Goal: Task Accomplishment & Management: Manage account settings

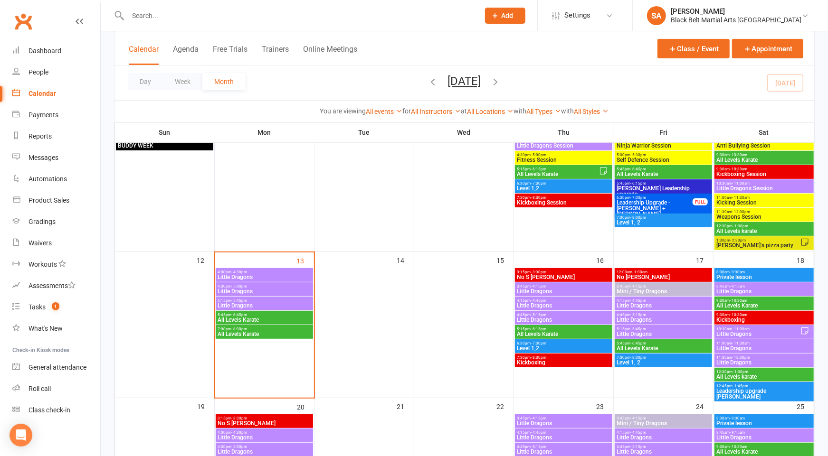
scroll to position [180, 0]
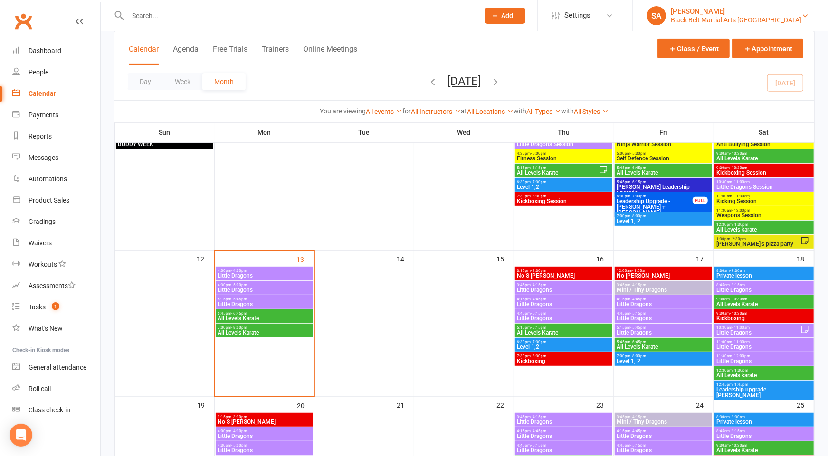
click at [760, 19] on div "Black Belt Martial Arts [GEOGRAPHIC_DATA]" at bounding box center [736, 20] width 131 height 9
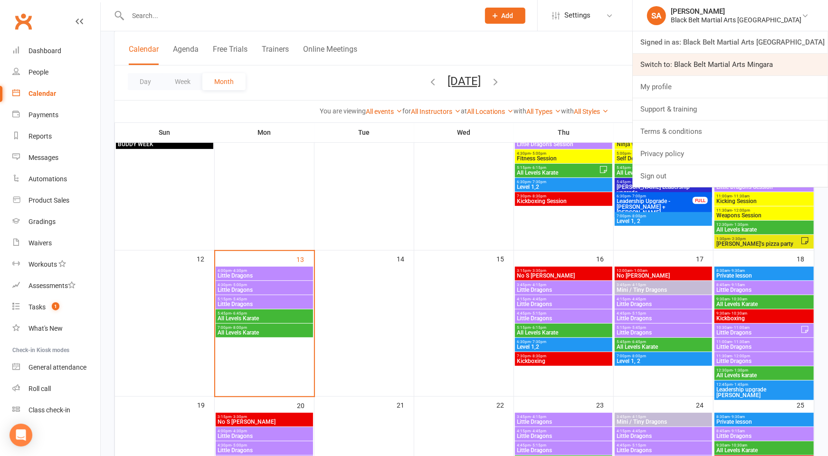
click at [746, 68] on link "Switch to: Black Belt Martial Arts Mingara" at bounding box center [730, 65] width 195 height 22
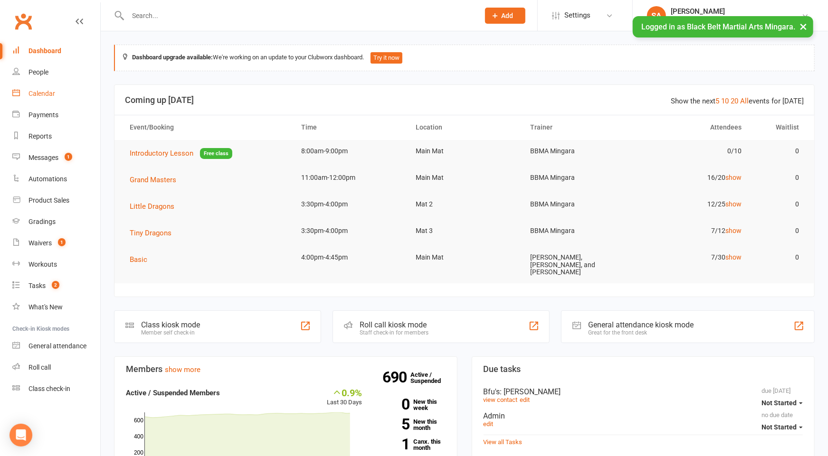
click at [41, 92] on div "Calendar" at bounding box center [41, 94] width 27 height 8
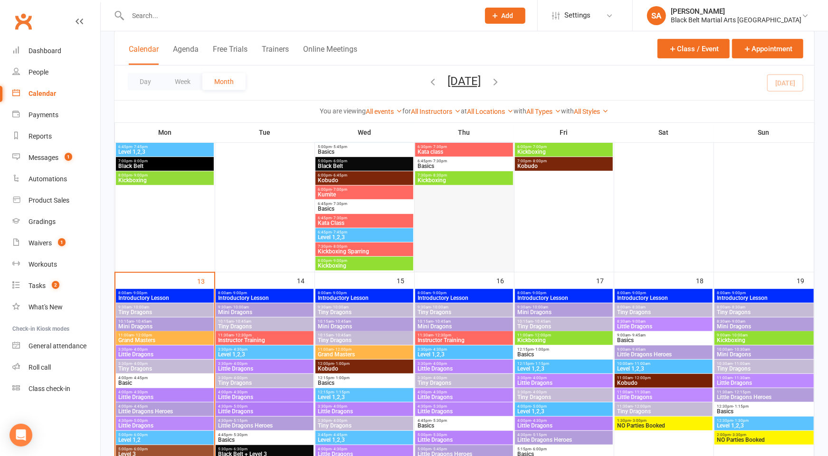
scroll to position [320, 0]
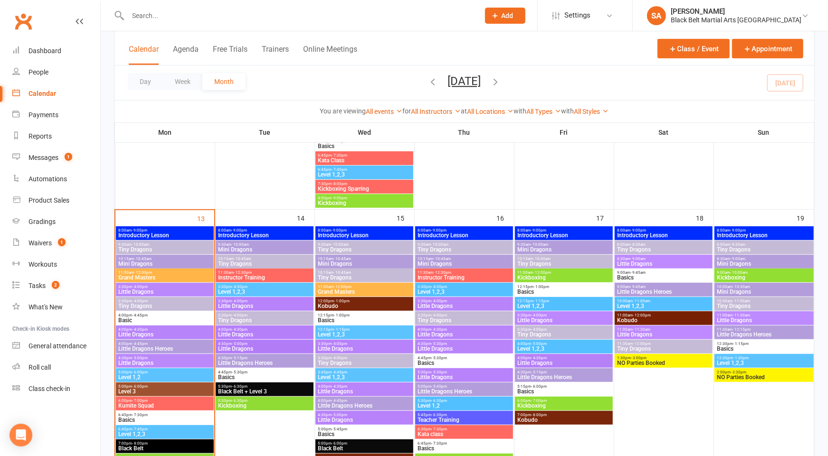
click at [179, 250] on span "Tiny Dragons" at bounding box center [165, 250] width 94 height 6
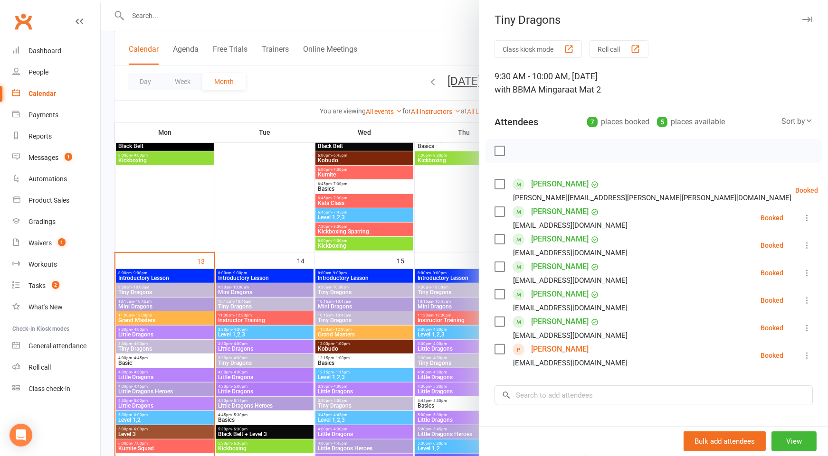
scroll to position [276, 0]
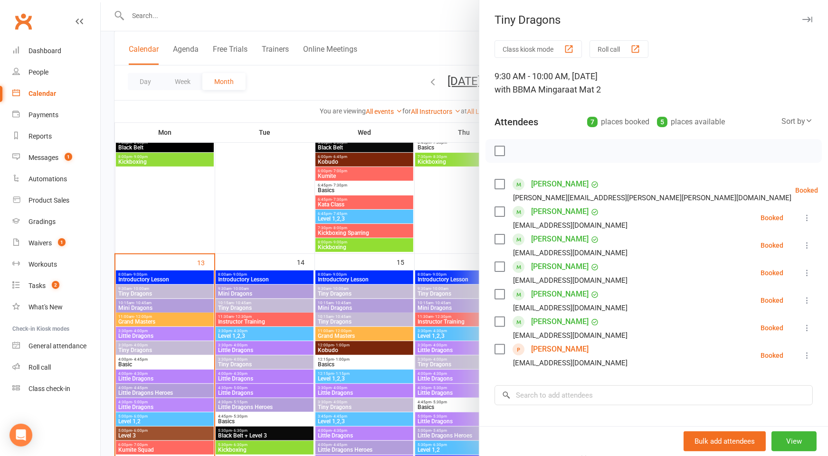
click at [501, 183] on label at bounding box center [498, 184] width 9 height 9
drag, startPoint x: 498, startPoint y: 210, endPoint x: 498, endPoint y: 215, distance: 5.2
click at [498, 211] on label at bounding box center [498, 211] width 9 height 9
click at [502, 238] on label at bounding box center [498, 239] width 9 height 9
click at [501, 263] on label at bounding box center [498, 266] width 9 height 9
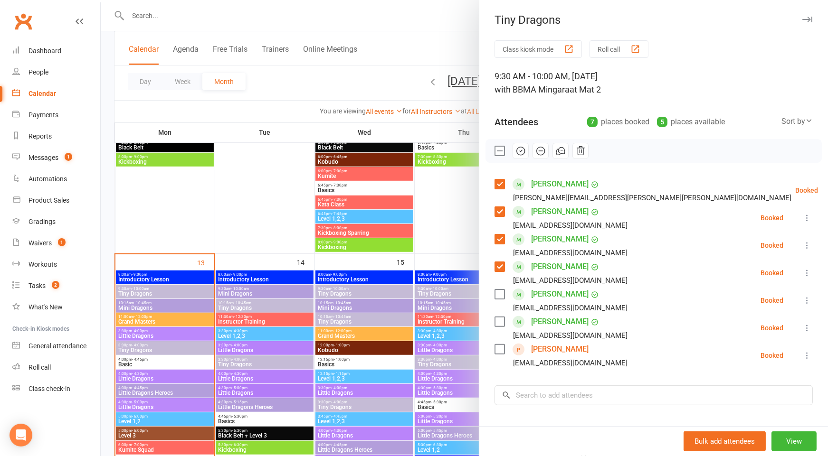
click at [497, 323] on label at bounding box center [498, 321] width 9 height 9
drag, startPoint x: 521, startPoint y: 154, endPoint x: 522, endPoint y: 148, distance: 6.2
click at [521, 154] on icon "button" at bounding box center [521, 151] width 8 height 8
click at [340, 276] on div at bounding box center [464, 228] width 727 height 456
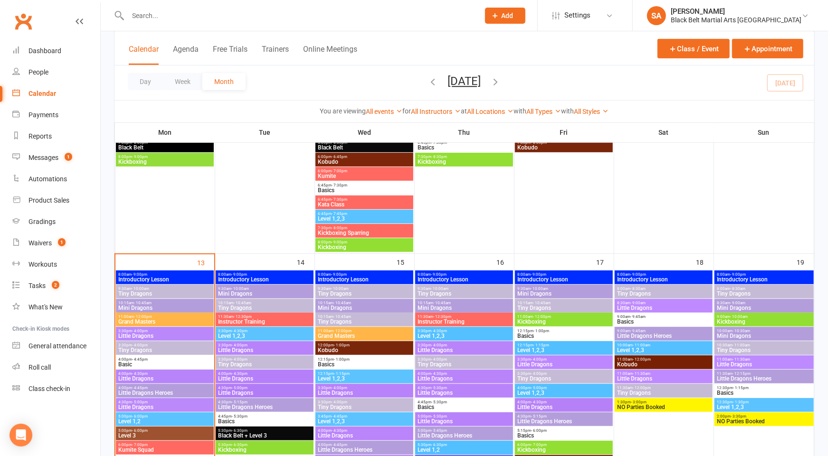
click at [171, 307] on span "Mini Dragons" at bounding box center [165, 308] width 94 height 6
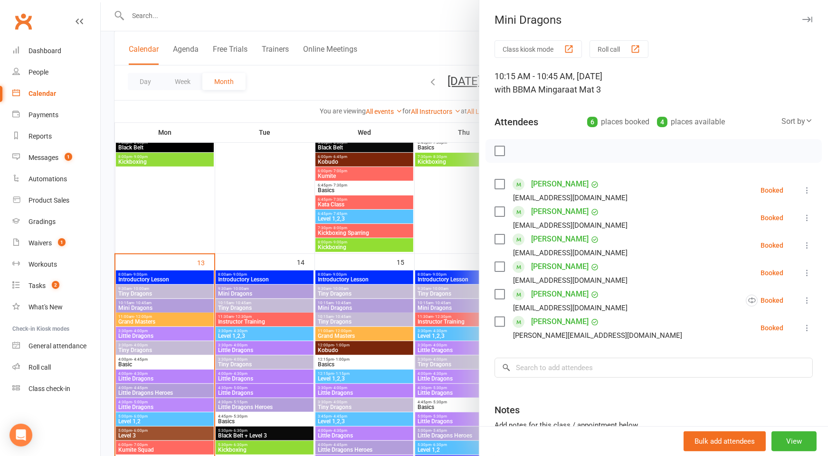
click at [494, 211] on div "Class kiosk mode Roll call 10:15 AM - 10:45 AM, Monday, October, 13, 2025 with …" at bounding box center [653, 276] width 349 height 472
drag, startPoint x: 501, startPoint y: 208, endPoint x: 501, endPoint y: 217, distance: 9.5
click at [501, 208] on label at bounding box center [498, 211] width 9 height 9
click at [499, 239] on label at bounding box center [498, 239] width 9 height 9
click at [501, 264] on label at bounding box center [498, 266] width 9 height 9
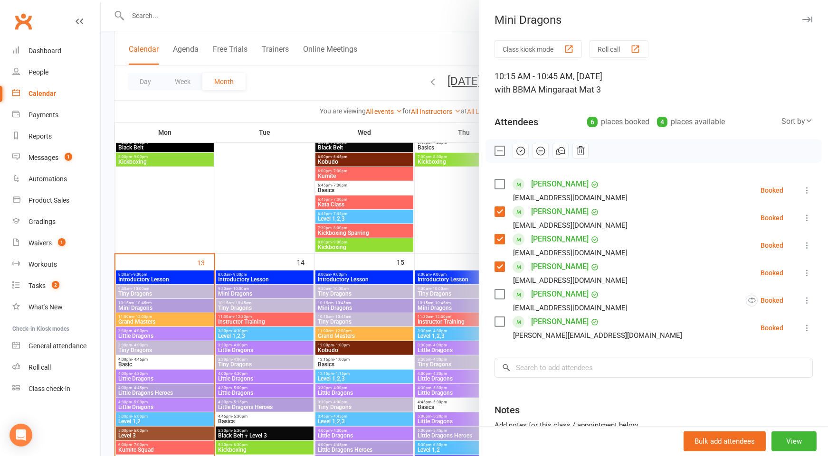
drag, startPoint x: 500, startPoint y: 295, endPoint x: 501, endPoint y: 317, distance: 22.3
click at [500, 295] on label at bounding box center [498, 294] width 9 height 9
click at [501, 320] on label at bounding box center [498, 321] width 9 height 9
click at [523, 151] on icon "button" at bounding box center [520, 151] width 10 height 10
drag, startPoint x: 239, startPoint y: 329, endPoint x: 189, endPoint y: 337, distance: 51.1
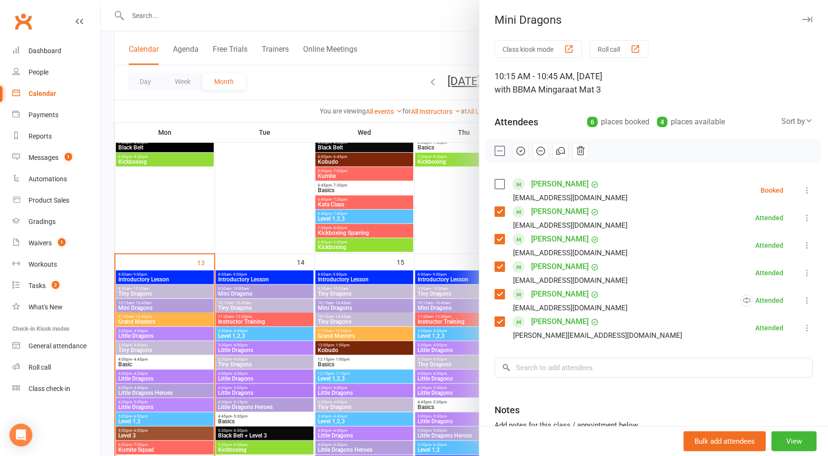
click at [239, 329] on div at bounding box center [464, 228] width 727 height 456
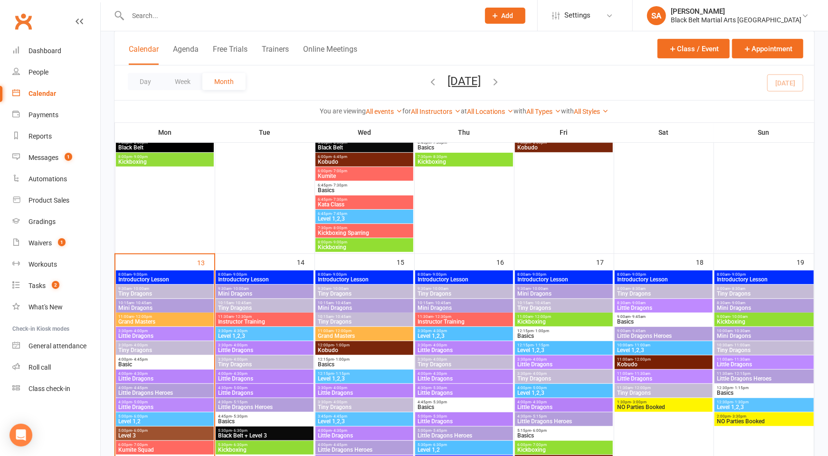
click at [151, 315] on span "11:00am - 12:00pm" at bounding box center [165, 317] width 94 height 4
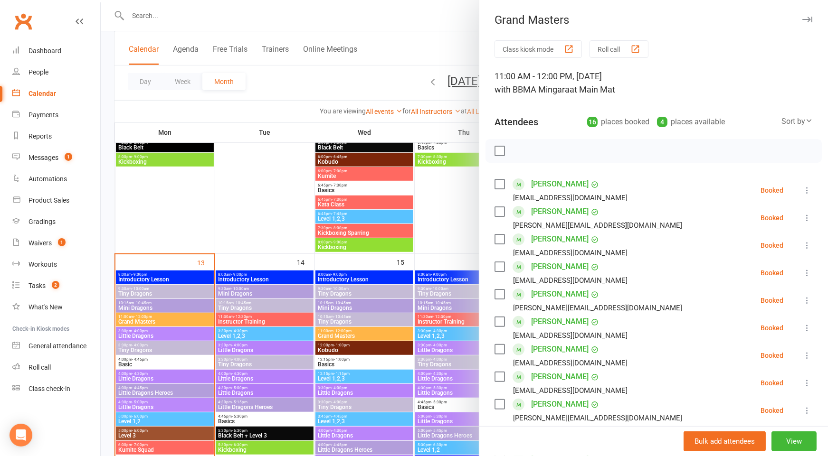
click at [493, 208] on div "Class kiosk mode Roll call 11:00 AM - 12:00 PM, Monday, October, 13, 2025 with …" at bounding box center [653, 414] width 349 height 748
click at [497, 212] on label at bounding box center [498, 211] width 9 height 9
click at [495, 243] on label at bounding box center [498, 239] width 9 height 9
click at [499, 267] on label at bounding box center [498, 266] width 9 height 9
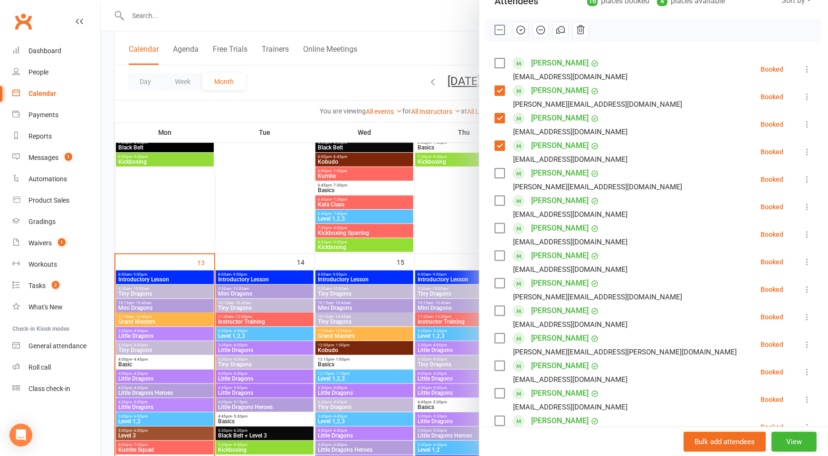
scroll to position [122, 0]
click at [501, 334] on label at bounding box center [498, 337] width 9 height 9
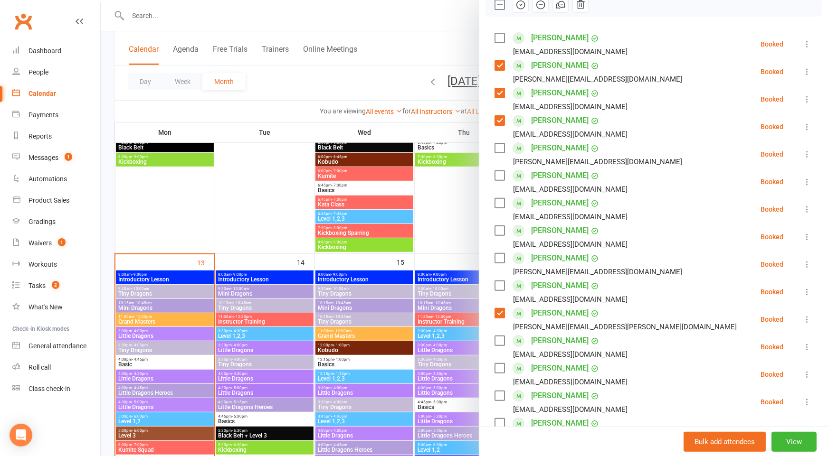
scroll to position [151, 0]
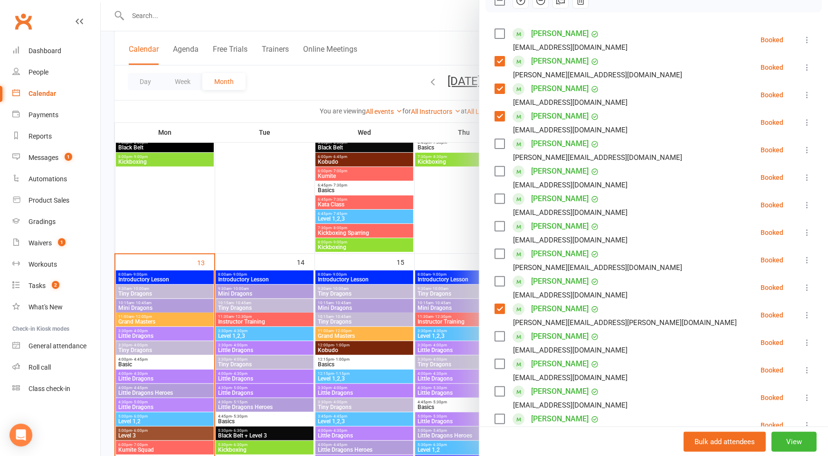
click at [499, 338] on label at bounding box center [498, 336] width 9 height 9
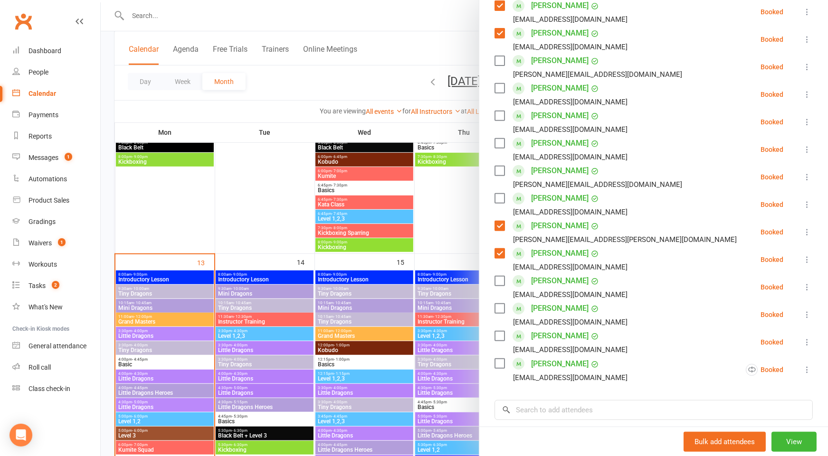
scroll to position [234, 0]
click at [497, 278] on label at bounding box center [498, 280] width 9 height 9
drag, startPoint x: 499, startPoint y: 306, endPoint x: 501, endPoint y: 315, distance: 9.2
click at [499, 306] on label at bounding box center [498, 308] width 9 height 9
drag, startPoint x: 500, startPoint y: 338, endPoint x: 501, endPoint y: 343, distance: 4.8
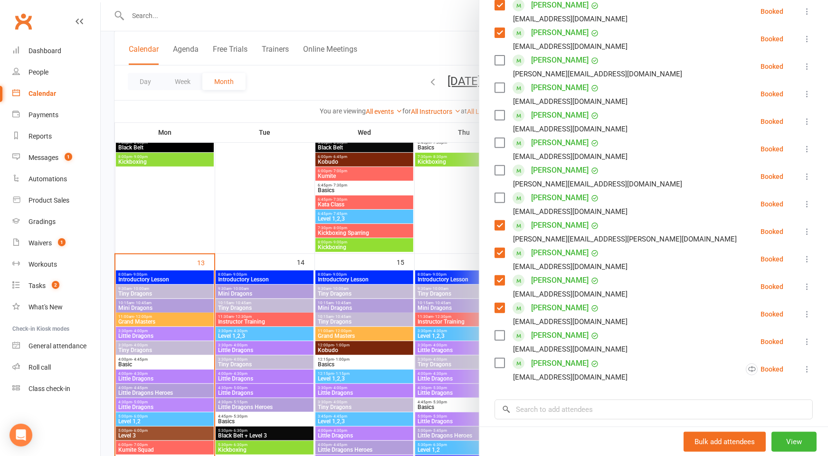
click at [500, 339] on label at bounding box center [498, 335] width 9 height 9
click at [500, 360] on label at bounding box center [498, 363] width 9 height 9
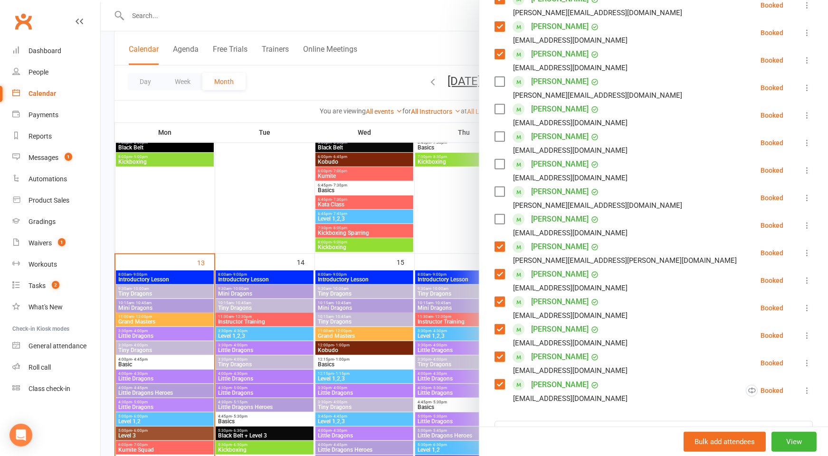
scroll to position [214, 0]
click at [498, 163] on label at bounding box center [498, 163] width 9 height 9
click at [504, 132] on label at bounding box center [498, 135] width 9 height 9
click at [498, 191] on label at bounding box center [498, 190] width 9 height 9
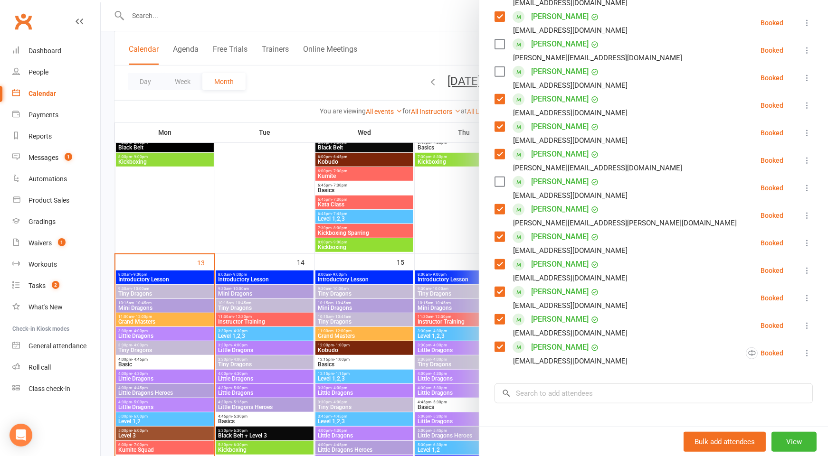
scroll to position [258, 0]
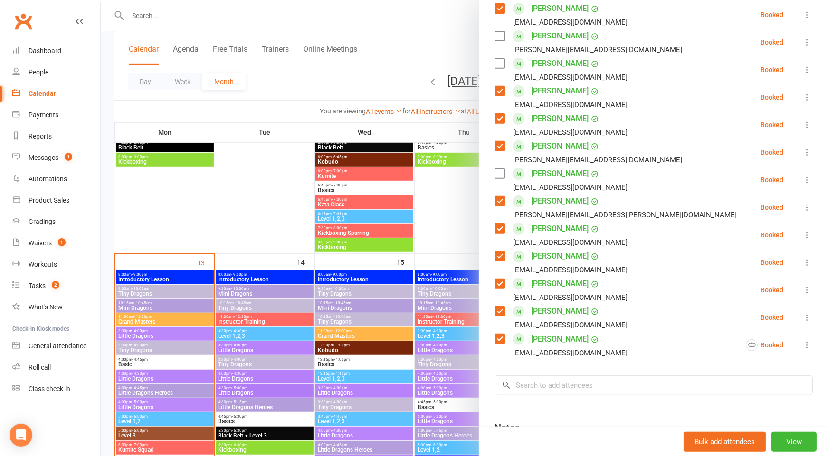
click at [551, 369] on div "Class kiosk mode Roll call 11:00 AM - 12:00 PM, Monday, October, 13, 2025 with …" at bounding box center [653, 156] width 349 height 748
click at [550, 376] on input "search" at bounding box center [653, 386] width 318 height 20
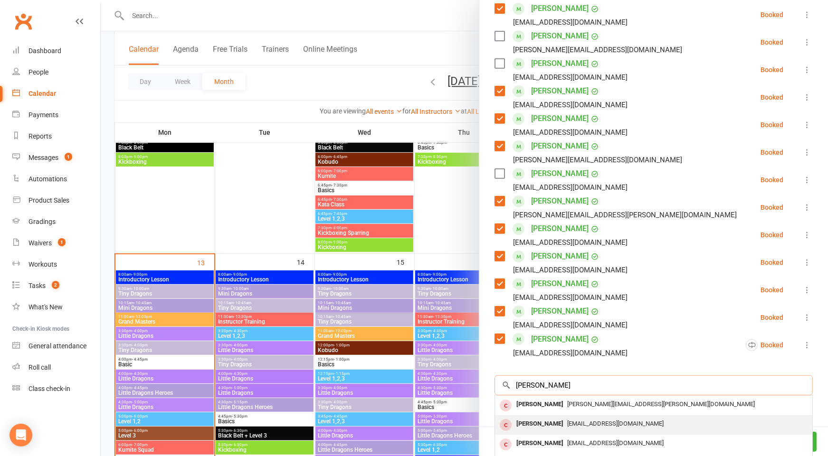
scroll to position [51, 0]
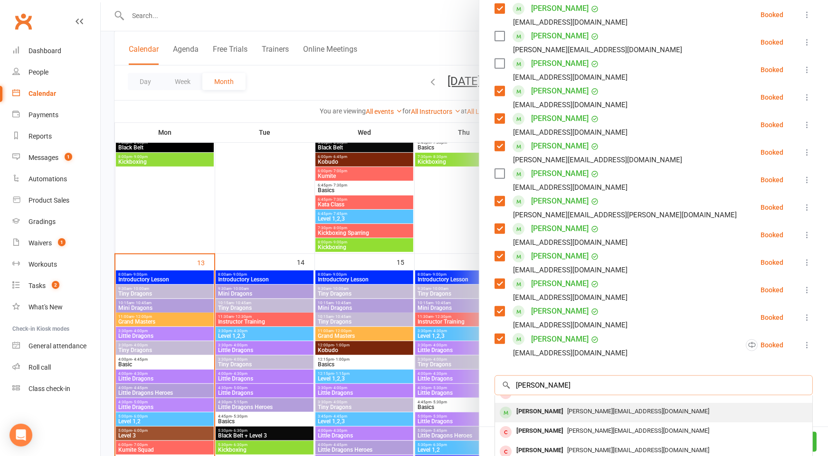
type input "Russ"
click at [541, 416] on div "Russell Lythall" at bounding box center [540, 412] width 55 height 14
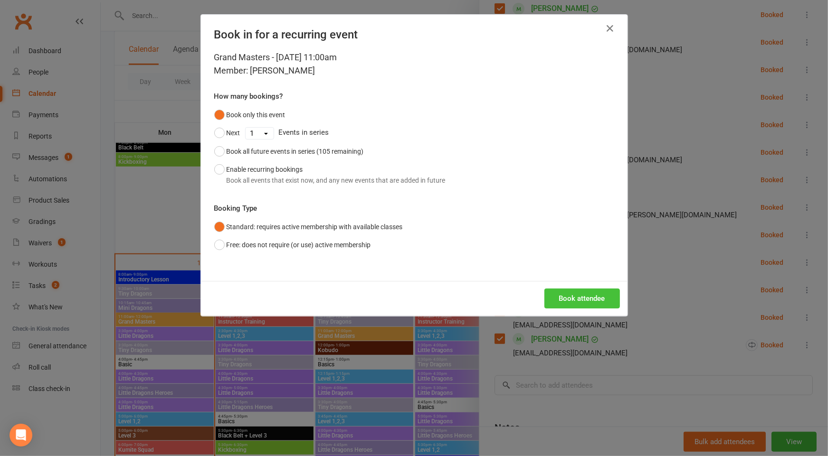
click at [570, 302] on button "Book attendee" at bounding box center [582, 299] width 76 height 20
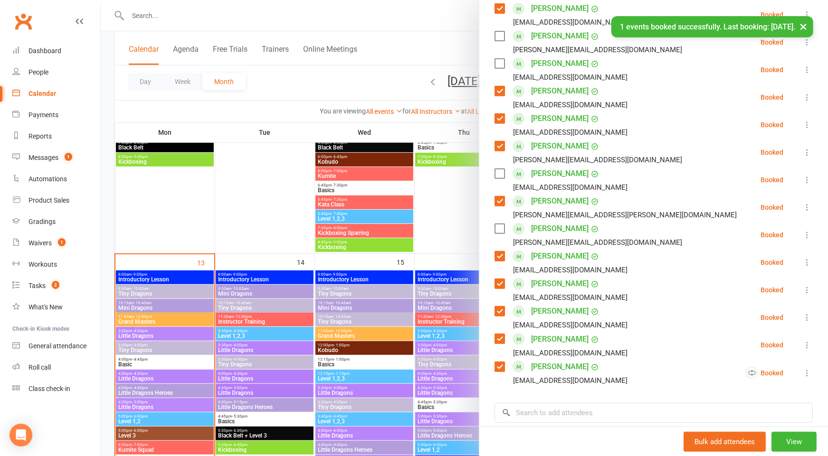
click at [503, 228] on label at bounding box center [498, 228] width 9 height 9
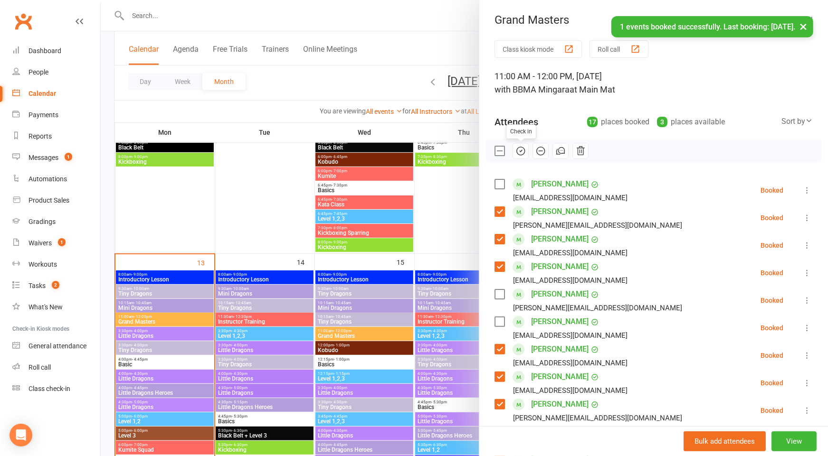
click at [520, 154] on icon "button" at bounding box center [520, 151] width 10 height 10
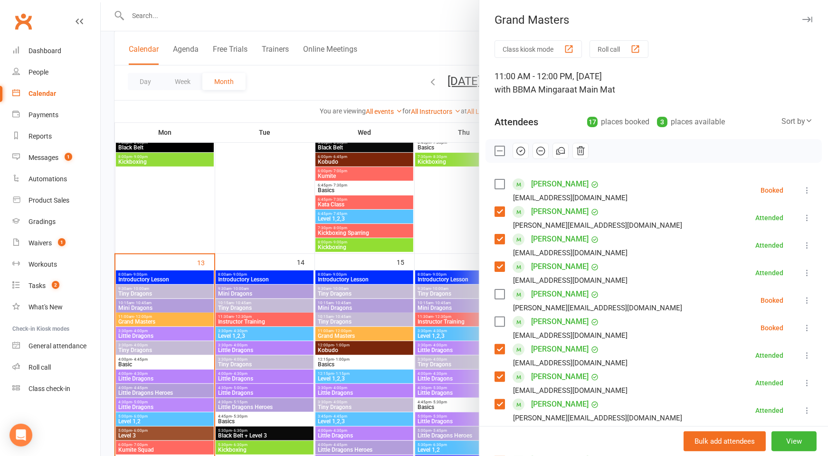
click at [273, 202] on div at bounding box center [464, 228] width 727 height 456
